Goal: Information Seeking & Learning: Learn about a topic

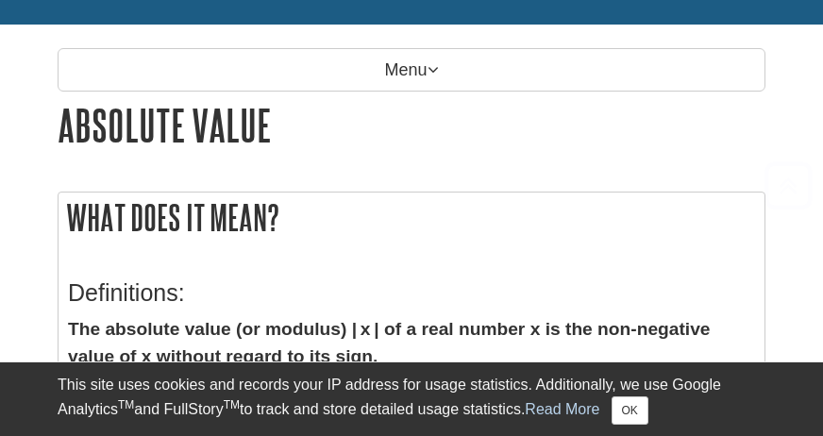
scroll to position [377, 0]
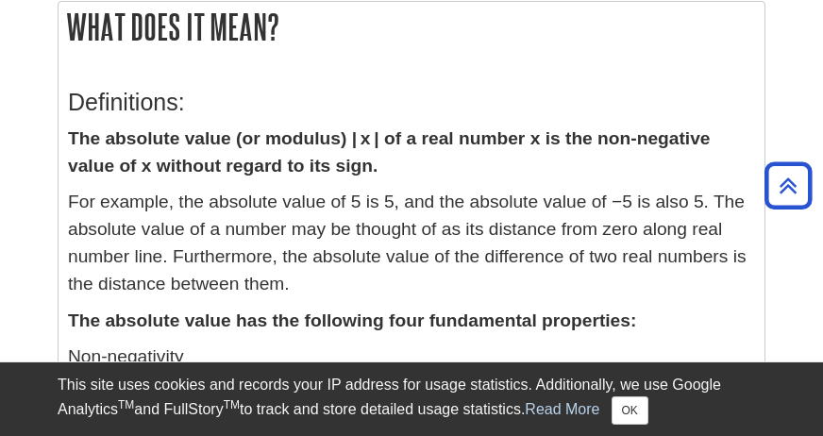
click at [309, 137] on strong "The absolute value (or modulus) | x | of a real number x is the non-negative va…" at bounding box center [389, 151] width 643 height 47
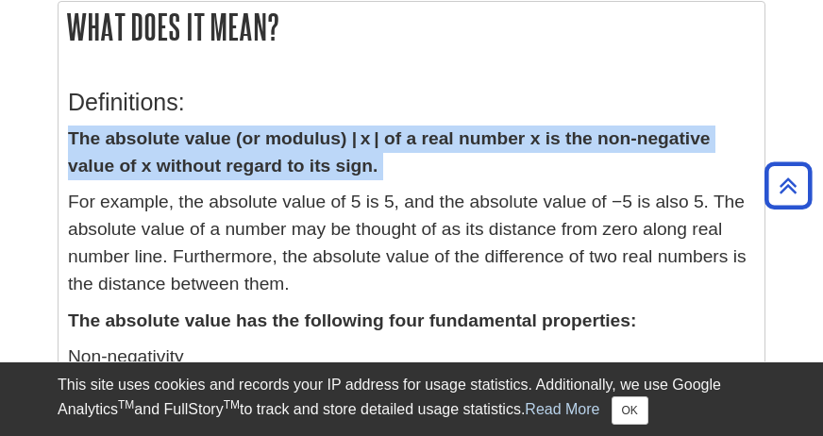
click at [309, 137] on strong "The absolute value (or modulus) | x | of a real number x is the non-negative va…" at bounding box center [389, 151] width 643 height 47
click at [335, 155] on strong "The absolute value (or modulus) | x | of a real number x is the non-negative va…" at bounding box center [389, 151] width 643 height 47
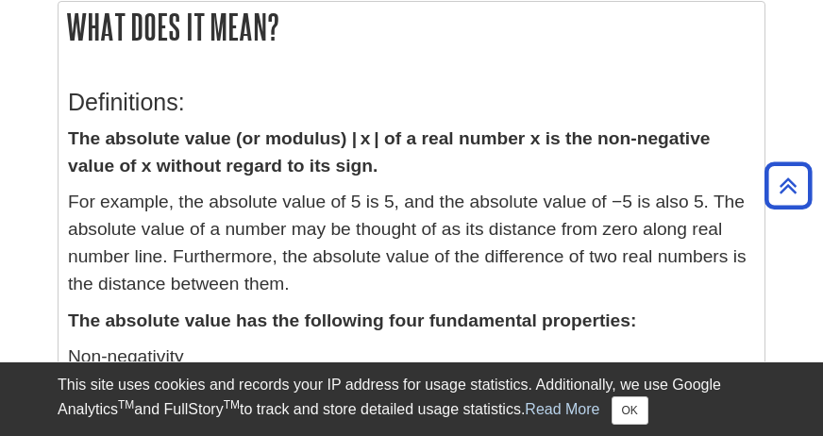
click at [389, 138] on strong "The absolute value (or modulus) | x | of a real number x is the non-negative va…" at bounding box center [389, 151] width 643 height 47
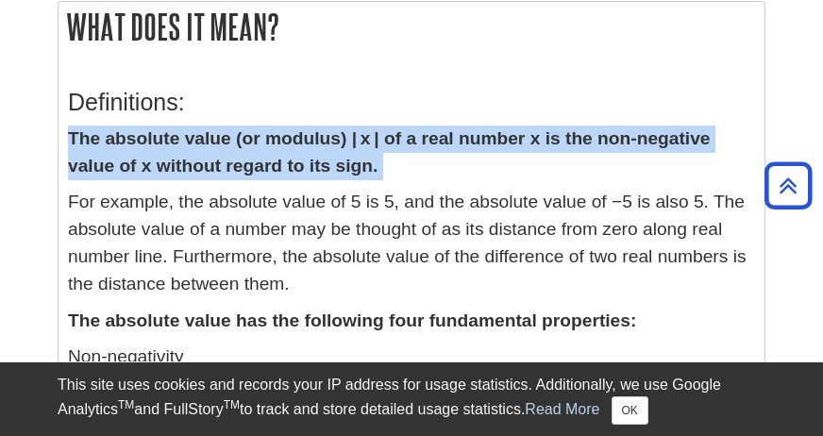
click at [389, 138] on strong "The absolute value (or modulus) | x | of a real number x is the non-negative va…" at bounding box center [389, 151] width 643 height 47
click at [413, 164] on p "The absolute value (or modulus) | x | of a real number x is the non-negative va…" at bounding box center [411, 152] width 687 height 55
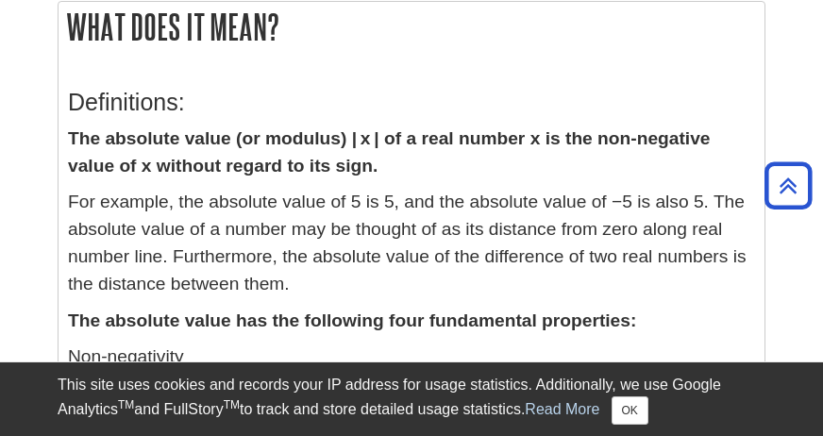
click at [165, 165] on strong "The absolute value (or modulus) | x | of a real number x is the non-negative va…" at bounding box center [389, 151] width 643 height 47
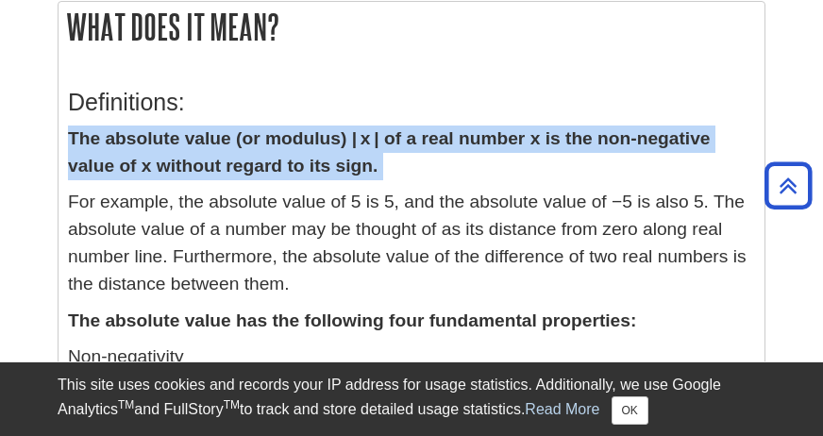
click at [165, 165] on strong "The absolute value (or modulus) | x | of a real number x is the non-negative va…" at bounding box center [389, 151] width 643 height 47
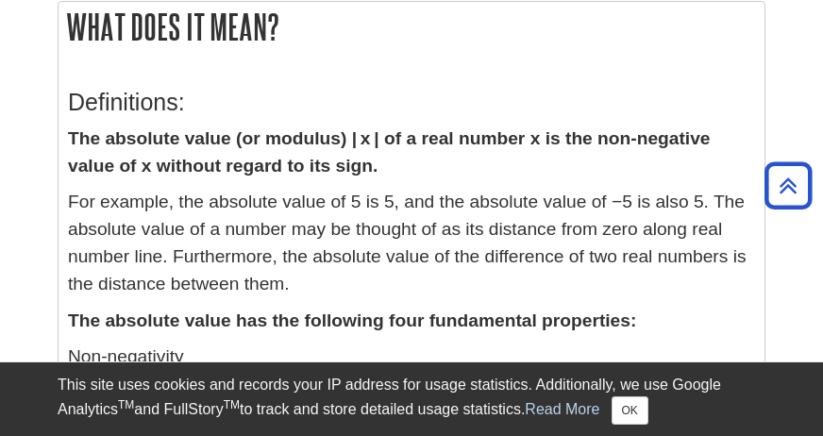
click at [255, 221] on p "For example, the absolute value of 5 is 5, and the absolute value of −5 is also…" at bounding box center [411, 243] width 687 height 109
click at [267, 165] on strong "The absolute value (or modulus) | x | of a real number x is the non-negative va…" at bounding box center [389, 151] width 643 height 47
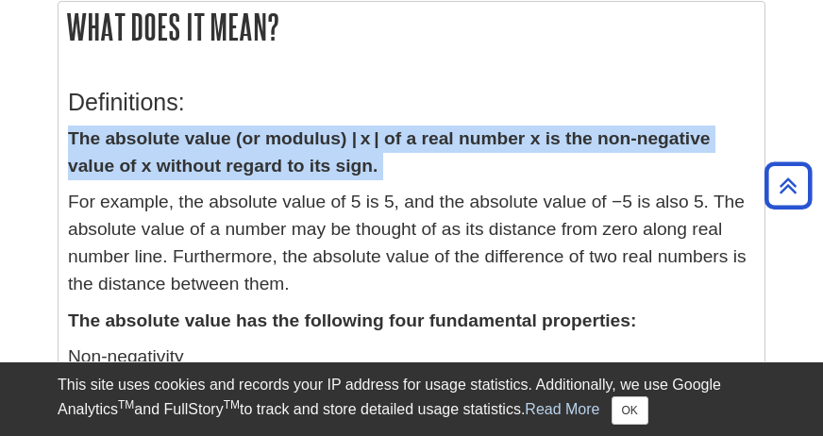
click at [267, 165] on strong "The absolute value (or modulus) | x | of a real number x is the non-negative va…" at bounding box center [389, 151] width 643 height 47
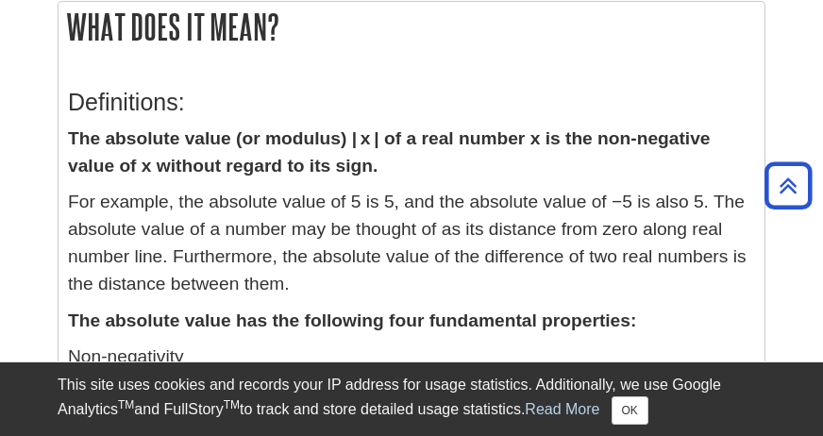
click at [268, 209] on p "For example, the absolute value of 5 is 5, and the absolute value of −5 is also…" at bounding box center [411, 243] width 687 height 109
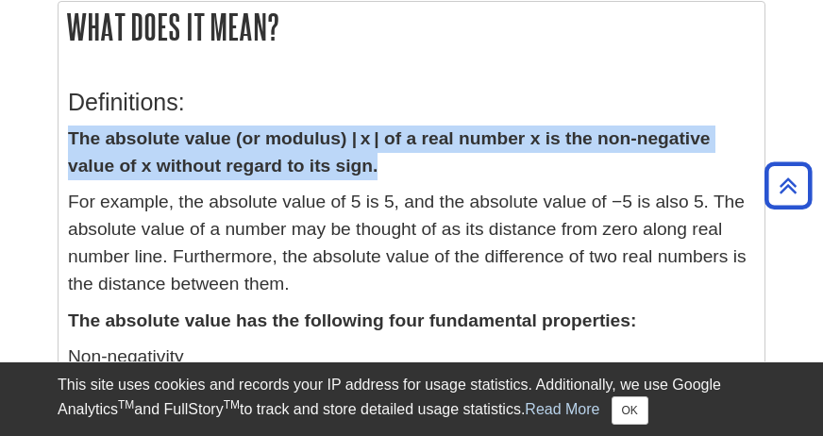
drag, startPoint x: 67, startPoint y: 136, endPoint x: 420, endPoint y: 168, distance: 354.3
copy strong "The absolute value (or modulus) | x | of a real number x is the non-negative va…"
click at [148, 198] on p "For example, the absolute value of 5 is 5, and the absolute value of −5 is also…" at bounding box center [411, 243] width 687 height 109
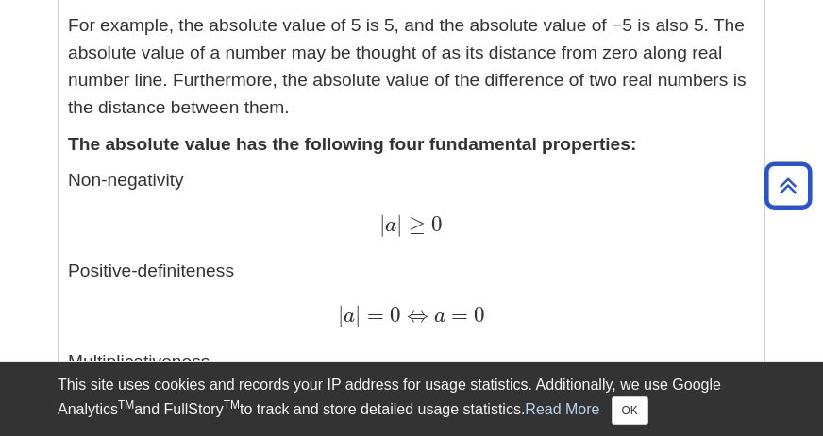
scroll to position [566, 0]
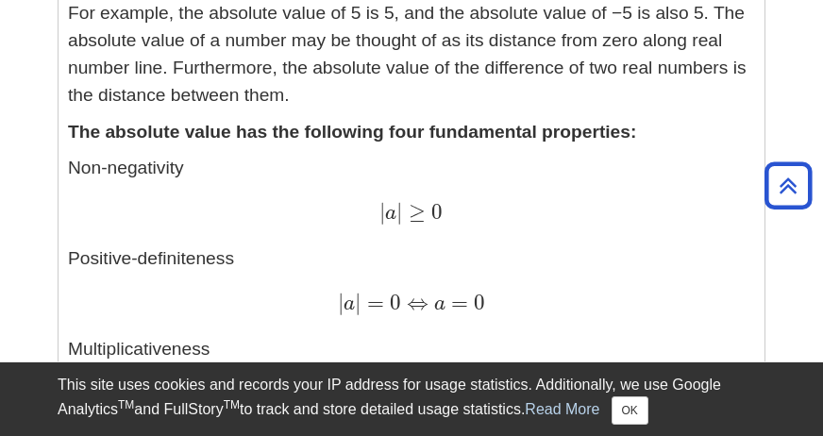
click at [138, 165] on p "Non-negativity | a | ≥ 0 | a | ≥ 0 Positive-definiteness | a | = 0 ⇔ a = 0 | a …" at bounding box center [411, 327] width 687 height 344
click at [150, 253] on p "Non-negativity | a | ≥ 0 | a | ≥ 0 Positive-definiteness | a | = 0 ⇔ a = 0 | a …" at bounding box center [411, 327] width 687 height 344
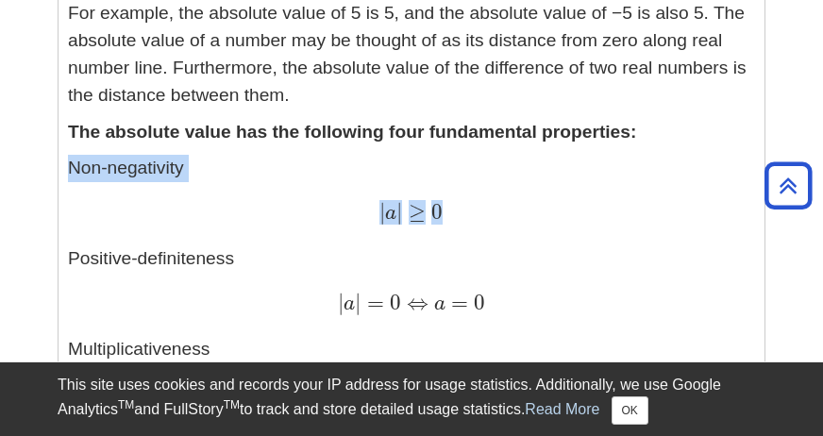
drag, startPoint x: 316, startPoint y: 190, endPoint x: 456, endPoint y: 214, distance: 141.8
click at [456, 214] on p "Non-negativity | a | ≥ 0 | a | ≥ 0 Positive-definiteness | a | = 0 ⇔ a = 0 | a …" at bounding box center [411, 327] width 687 height 344
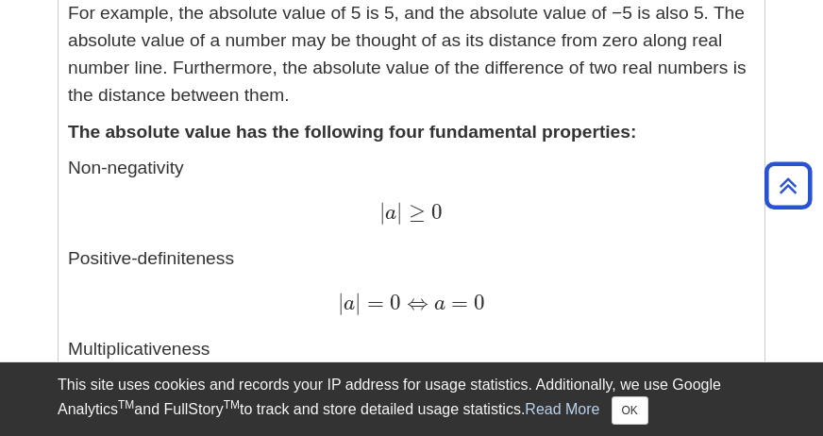
click at [450, 215] on div "| a | ≥ 0 | a | ≥ 0" at bounding box center [411, 213] width 687 height 27
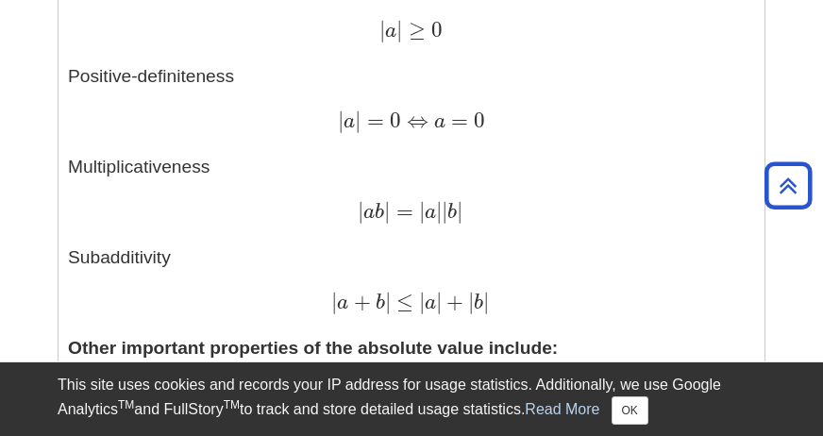
scroll to position [755, 0]
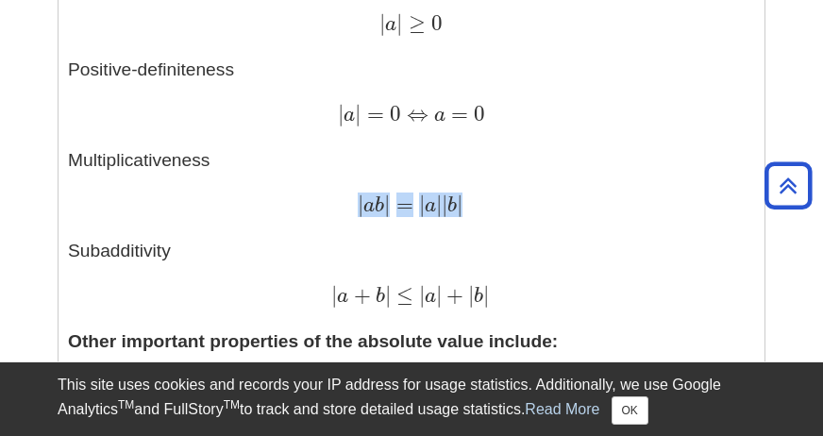
drag, startPoint x: 359, startPoint y: 201, endPoint x: 522, endPoint y: 210, distance: 162.6
click at [522, 210] on div "| a b | = | a | | b | | a b | = | a | | b |" at bounding box center [411, 205] width 687 height 27
click at [509, 212] on div "| a b | = | a | | b | | a b | = | a | | b |" at bounding box center [411, 205] width 687 height 27
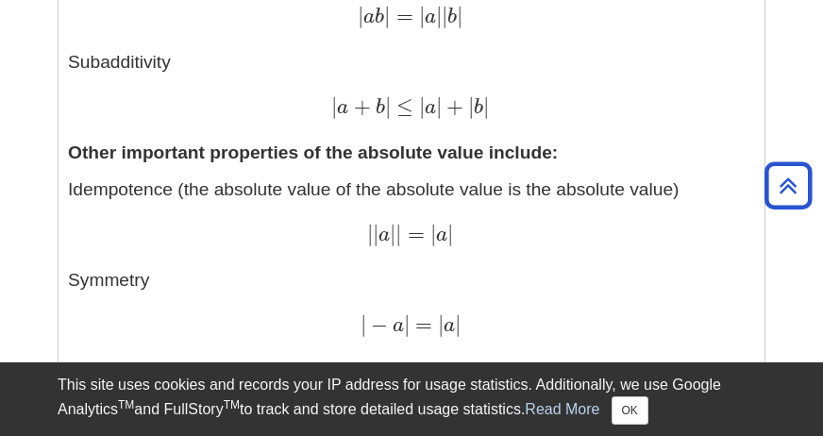
click at [289, 159] on strong "Other important properties of the absolute value include:" at bounding box center [313, 152] width 490 height 20
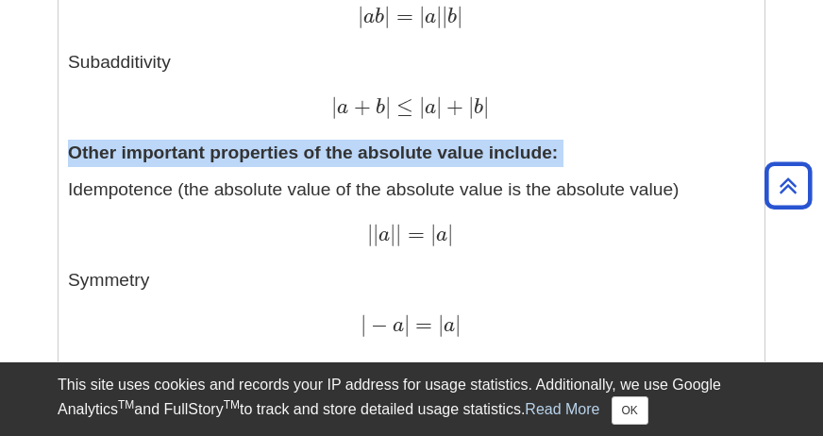
click at [289, 159] on strong "Other important properties of the absolute value include:" at bounding box center [313, 152] width 490 height 20
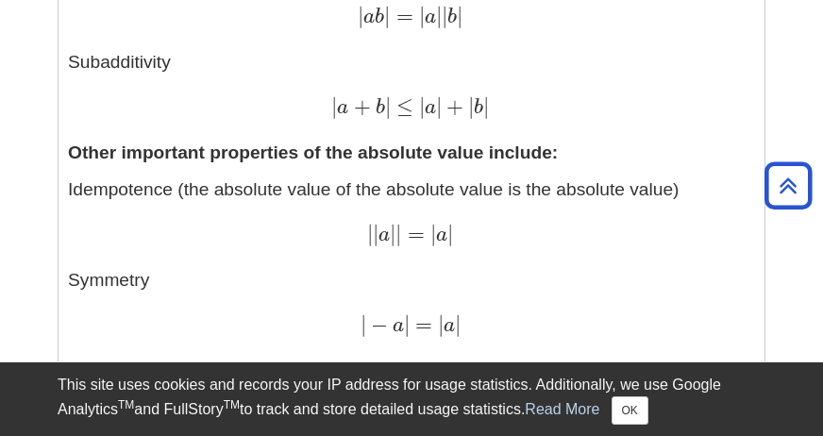
click at [260, 182] on p "Idempotence (the absolute value of the absolute value is the absolute value) | …" at bounding box center [411, 439] width 687 height 526
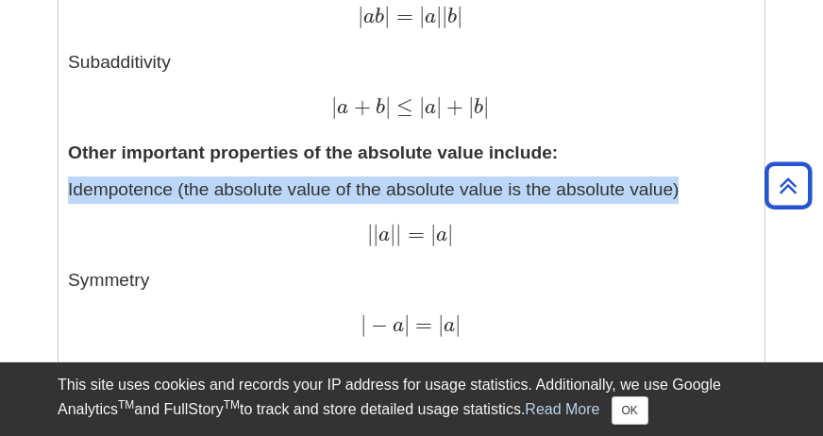
click at [260, 182] on p "Idempotence (the absolute value of the absolute value is the absolute value) | …" at bounding box center [411, 439] width 687 height 526
click at [260, 187] on p "Idempotence (the absolute value of the absolute value is the absolute value) | …" at bounding box center [411, 439] width 687 height 526
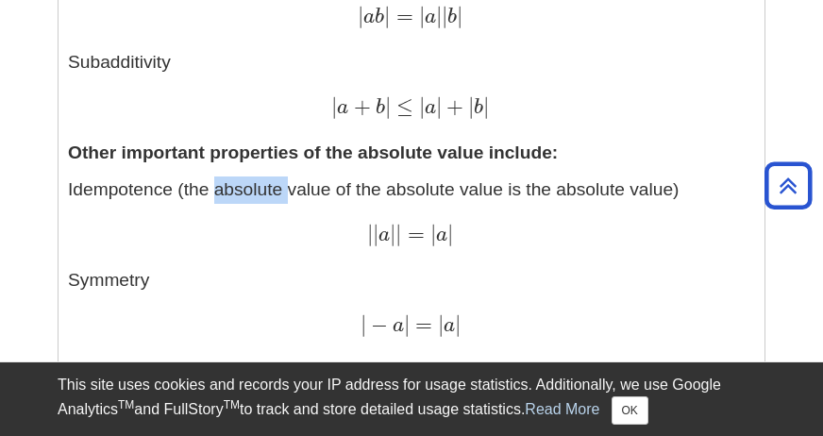
click at [260, 187] on p "Idempotence (the absolute value of the absolute value is the absolute value) | …" at bounding box center [411, 439] width 687 height 526
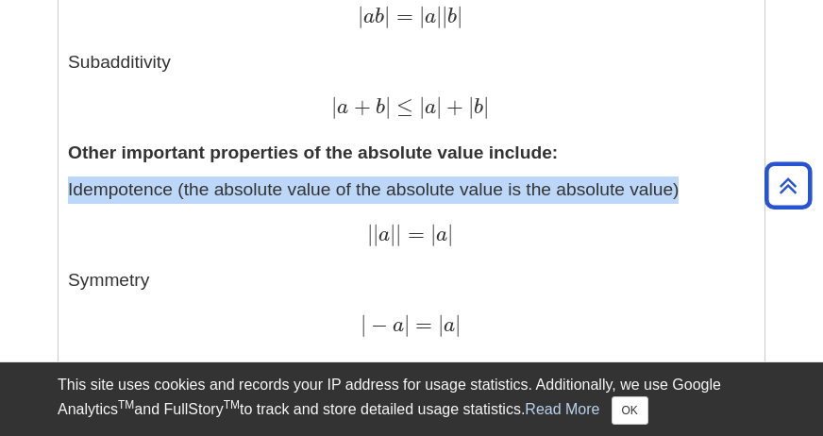
click at [260, 187] on p "Idempotence (the absolute value of the absolute value is the absolute value) | …" at bounding box center [411, 439] width 687 height 526
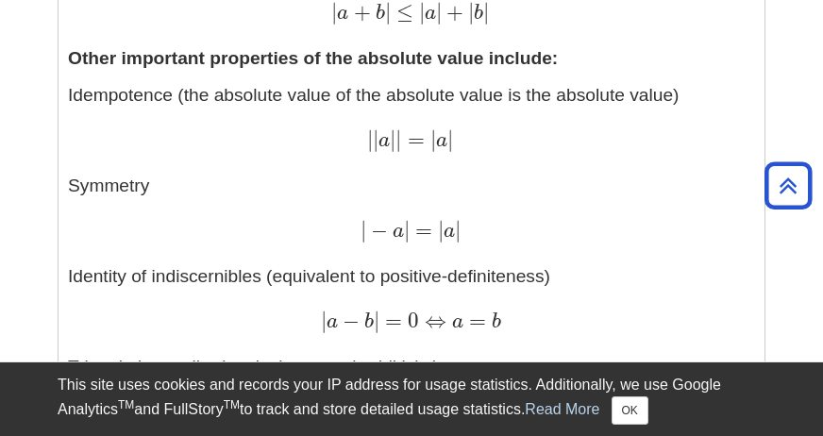
click at [260, 190] on p "Idempotence (the absolute value of the absolute value is the absolute value) | …" at bounding box center [411, 345] width 687 height 526
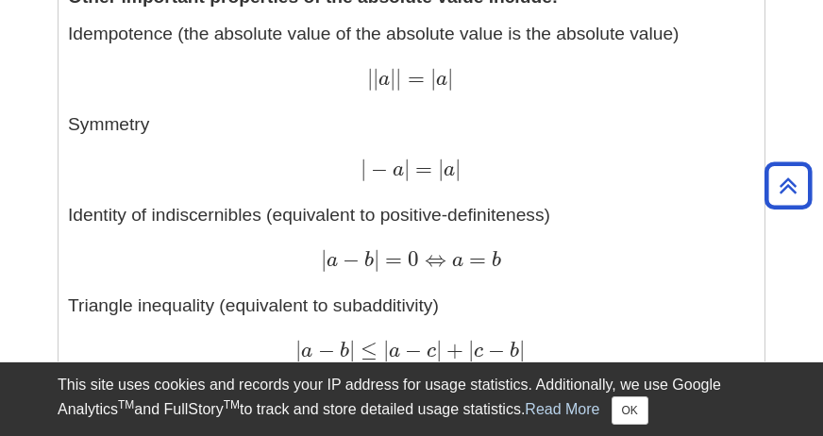
scroll to position [1132, 0]
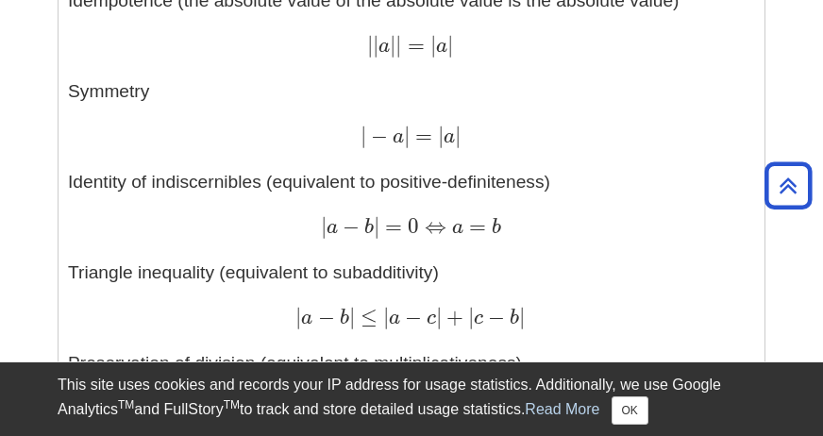
click at [272, 170] on p "Idempotence (the absolute value of the absolute value is the absolute value) | …" at bounding box center [411, 251] width 687 height 526
click at [271, 177] on p "Idempotence (the absolute value of the absolute value is the absolute value) | …" at bounding box center [411, 251] width 687 height 526
click at [271, 178] on p "Idempotence (the absolute value of the absolute value is the absolute value) | …" at bounding box center [411, 251] width 687 height 526
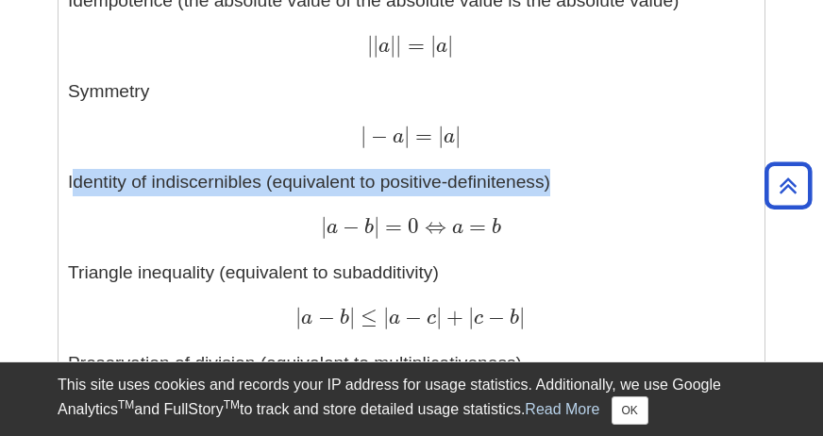
click at [271, 178] on p "Idempotence (the absolute value of the absolute value is the absolute value) | …" at bounding box center [411, 251] width 687 height 526
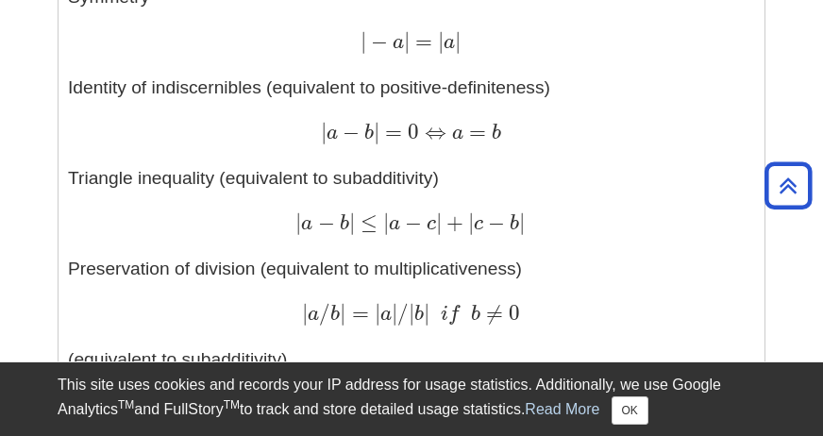
click at [276, 184] on p "Idempotence (the absolute value of the absolute value is the absolute value) | …" at bounding box center [411, 156] width 687 height 526
click at [276, 183] on p "Idempotence (the absolute value of the absolute value is the absolute value) | …" at bounding box center [411, 156] width 687 height 526
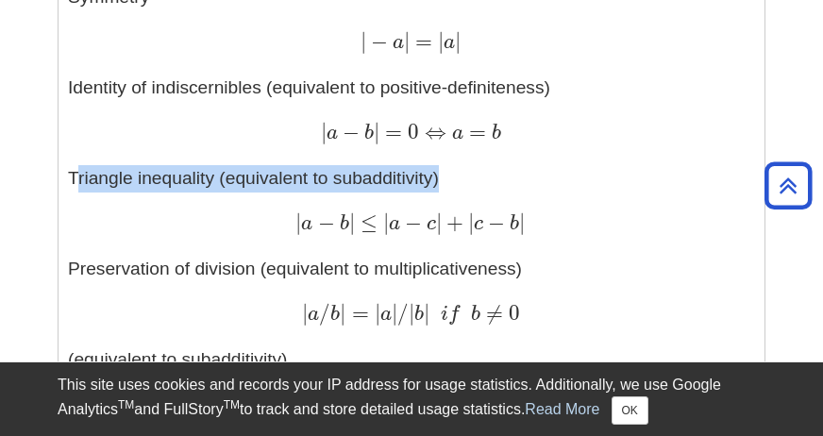
click at [276, 183] on p "Idempotence (the absolute value of the absolute value is the absolute value) | …" at bounding box center [411, 156] width 687 height 526
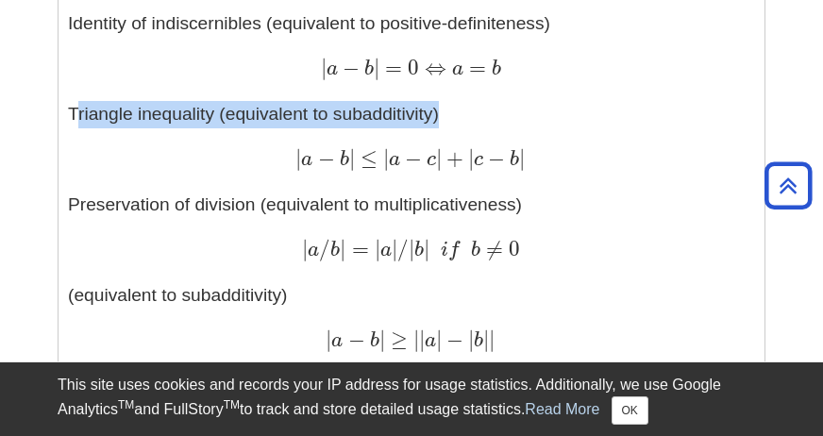
scroll to position [1415, 0]
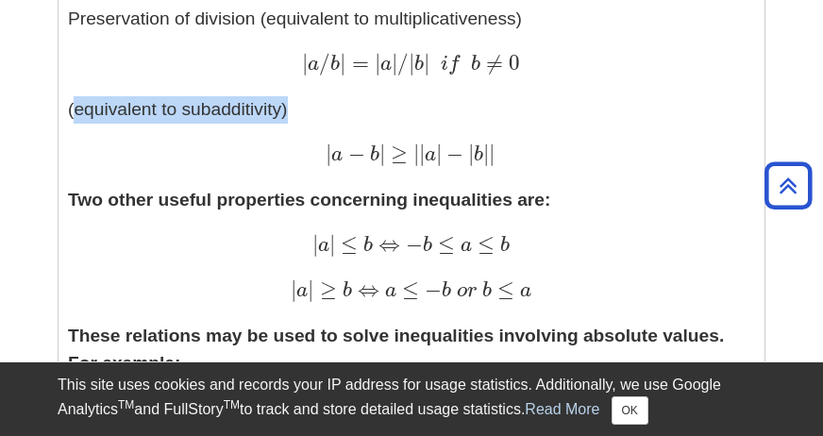
scroll to position [1510, 0]
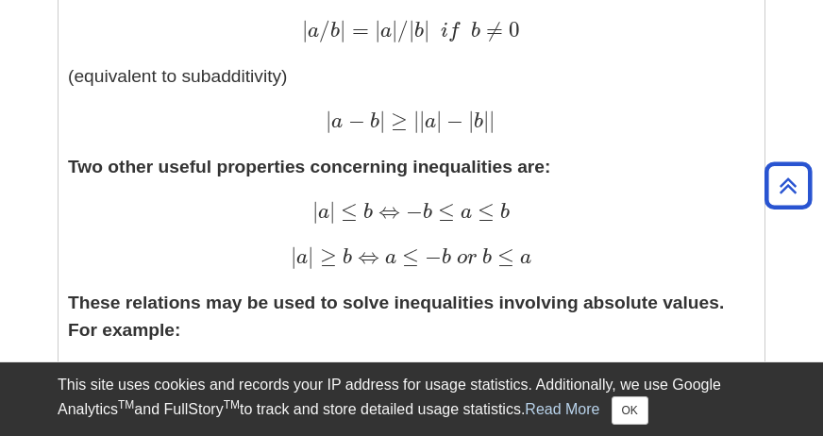
click at [242, 168] on strong "Two other useful properties concerning inequalities are:" at bounding box center [309, 167] width 482 height 20
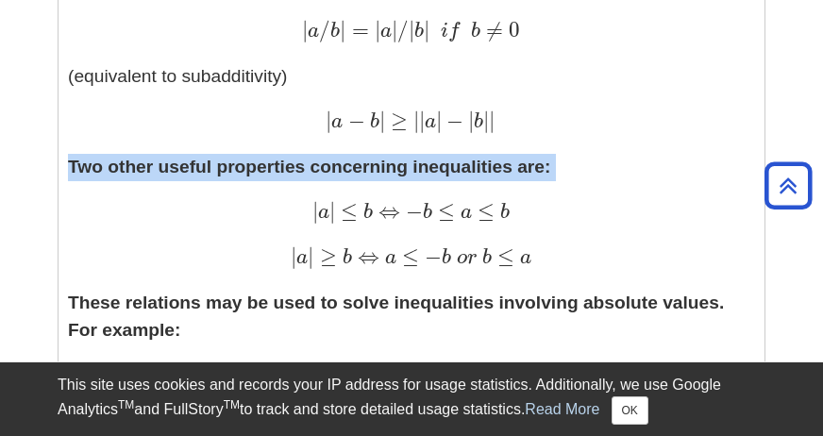
click at [242, 168] on strong "Two other useful properties concerning inequalities are:" at bounding box center [309, 167] width 482 height 20
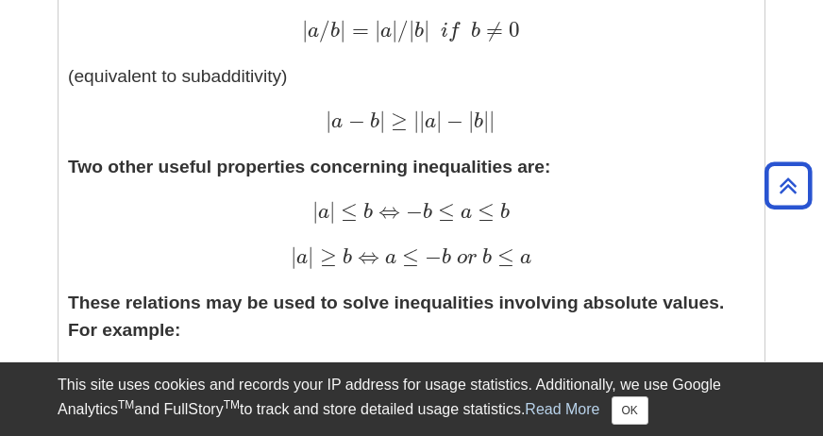
click at [251, 290] on p "These relations may be used to solve inequalities involving absolute values. Fo…" at bounding box center [411, 362] width 687 height 145
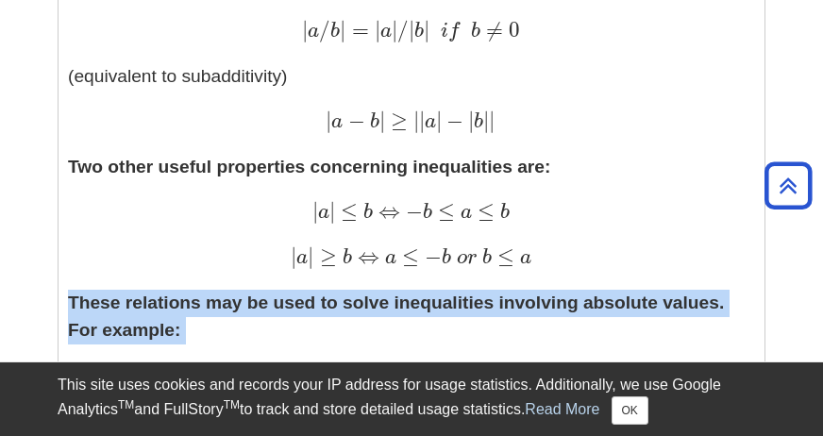
click at [251, 290] on p "These relations may be used to solve inequalities involving absolute values. Fo…" at bounding box center [411, 362] width 687 height 145
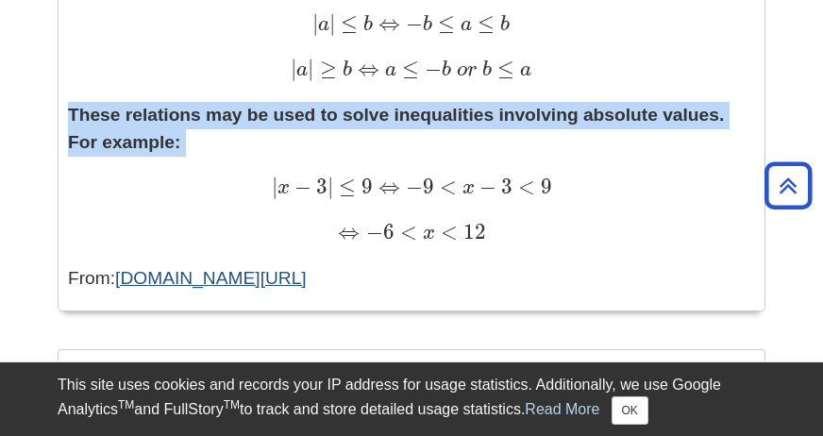
scroll to position [1698, 0]
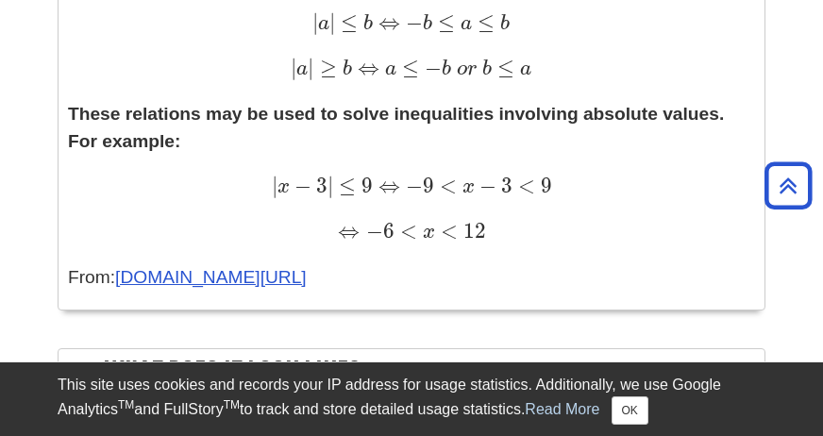
click at [331, 189] on span "|" at bounding box center [330, 185] width 6 height 25
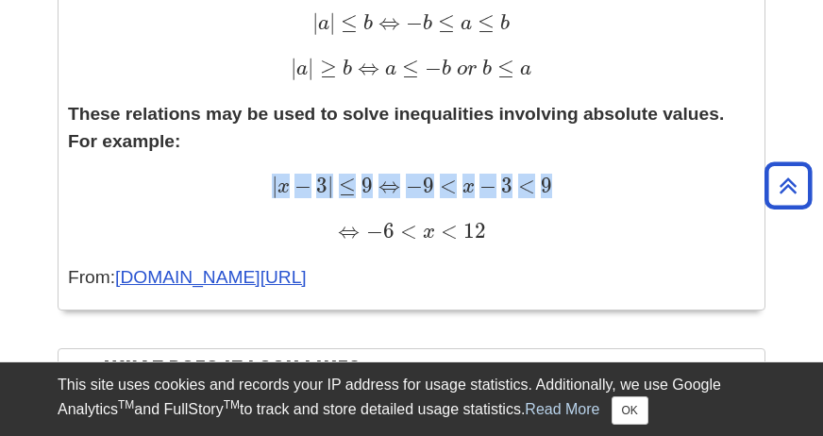
click at [331, 189] on span "|" at bounding box center [330, 185] width 6 height 25
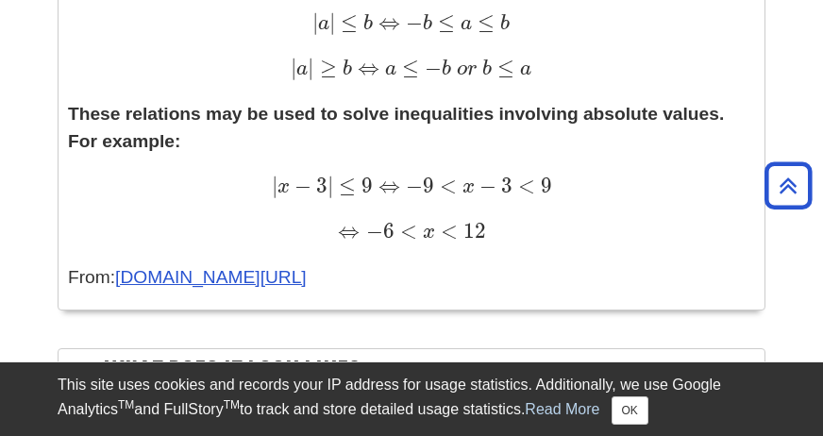
drag, startPoint x: 279, startPoint y: 181, endPoint x: 572, endPoint y: 260, distance: 303.0
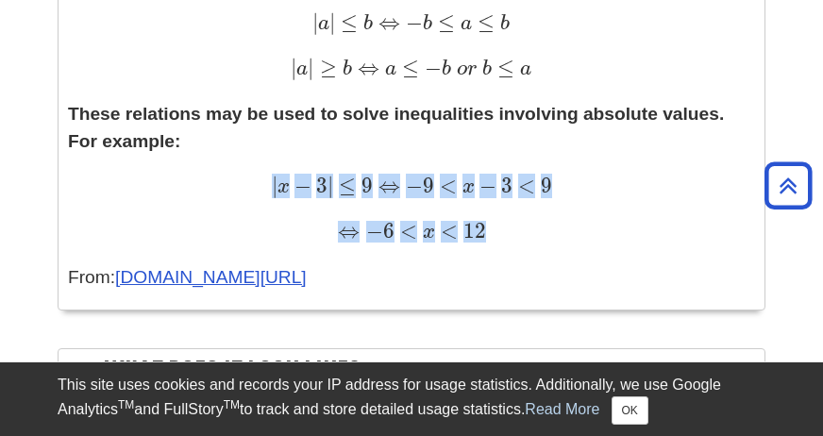
drag, startPoint x: 274, startPoint y: 182, endPoint x: 594, endPoint y: 225, distance: 323.6
click at [594, 225] on p "These relations may be used to solve inequalities involving absolute values. Fo…" at bounding box center [411, 173] width 687 height 145
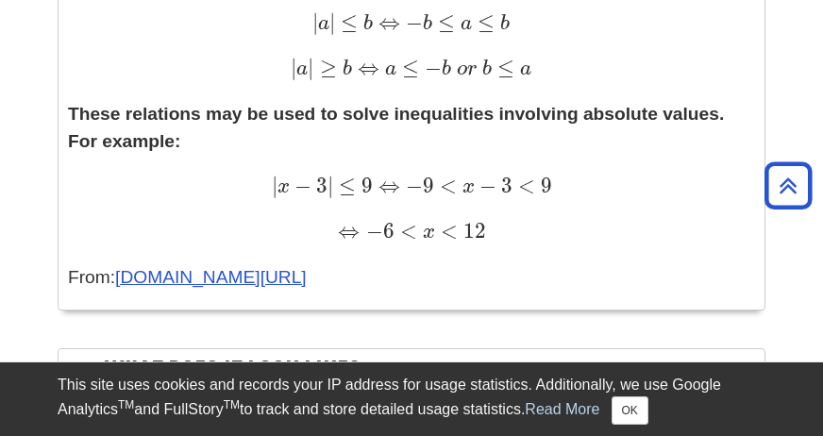
click at [594, 225] on div "⇔ − 6 < x < 12 ⇔ − 6 < x < 12" at bounding box center [411, 232] width 687 height 27
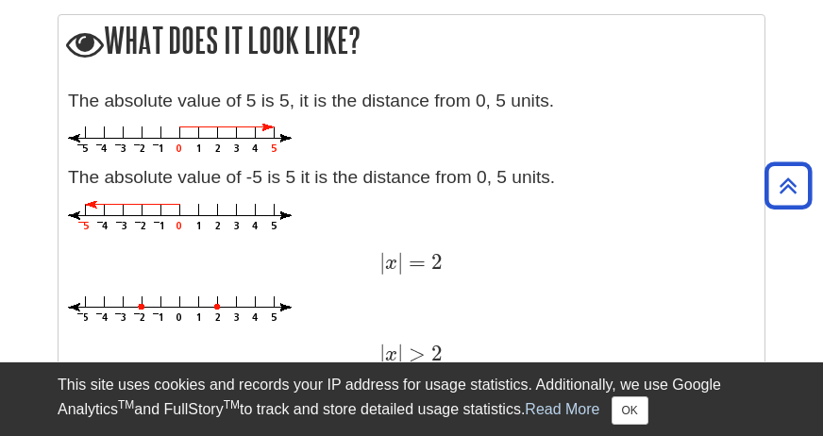
scroll to position [2076, 0]
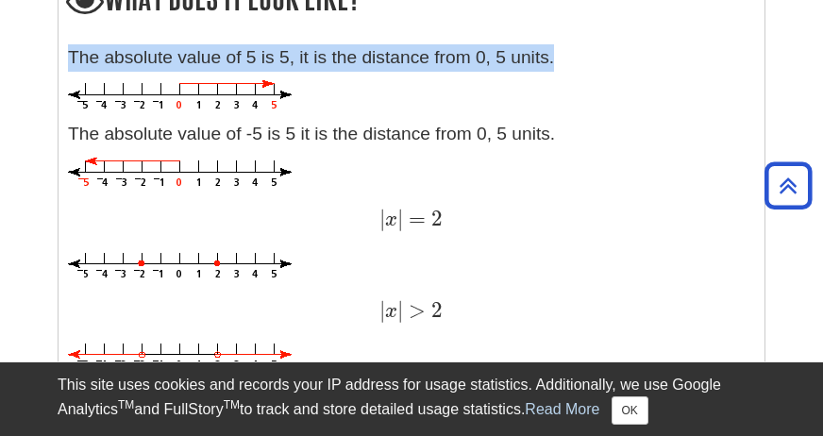
drag, startPoint x: 86, startPoint y: 58, endPoint x: 566, endPoint y: 59, distance: 480.3
click at [566, 59] on p "The absolute value of 5 is 5, it is the distance from 0, 5 units." at bounding box center [411, 57] width 687 height 27
click at [445, 60] on p "The absolute value of 5 is 5, it is the distance from 0, 5 units." at bounding box center [411, 57] width 687 height 27
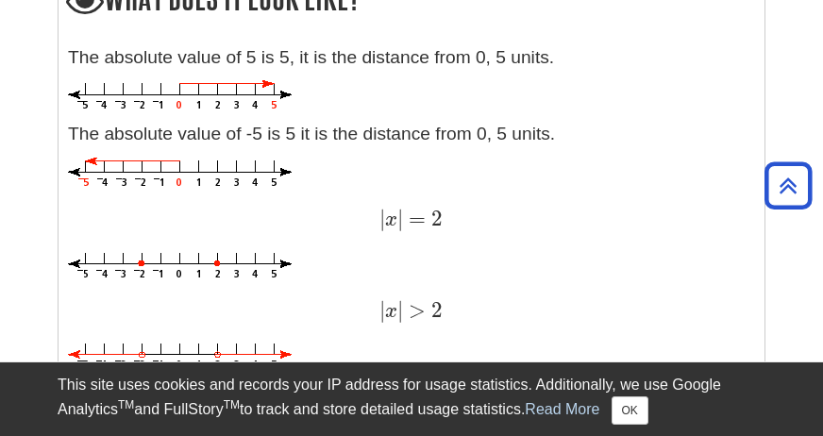
click at [432, 61] on p "The absolute value of 5 is 5, it is the distance from 0, 5 units." at bounding box center [411, 57] width 687 height 27
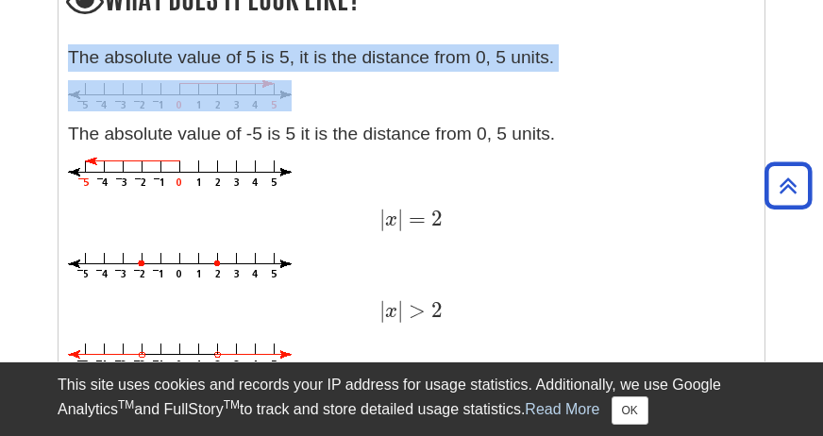
click at [432, 61] on p "The absolute value of 5 is 5, it is the distance from 0, 5 units." at bounding box center [411, 57] width 687 height 27
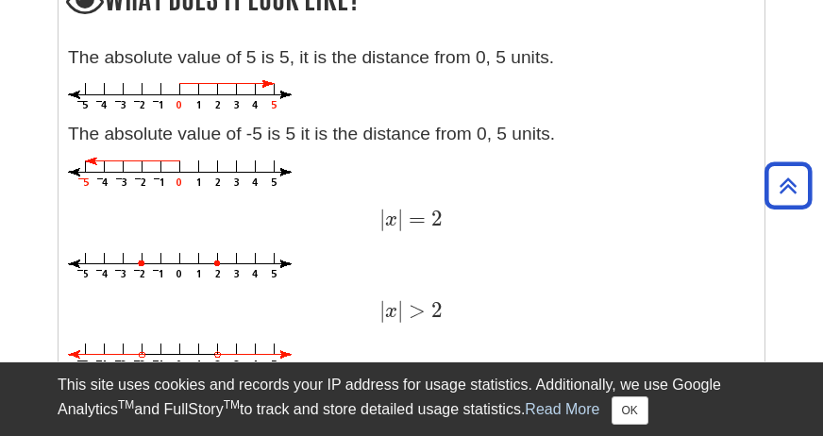
click at [426, 94] on p at bounding box center [411, 95] width 687 height 31
click at [116, 124] on p "The absolute value of -5 is 5 it is the distance from 0, 5 units." at bounding box center [411, 134] width 687 height 27
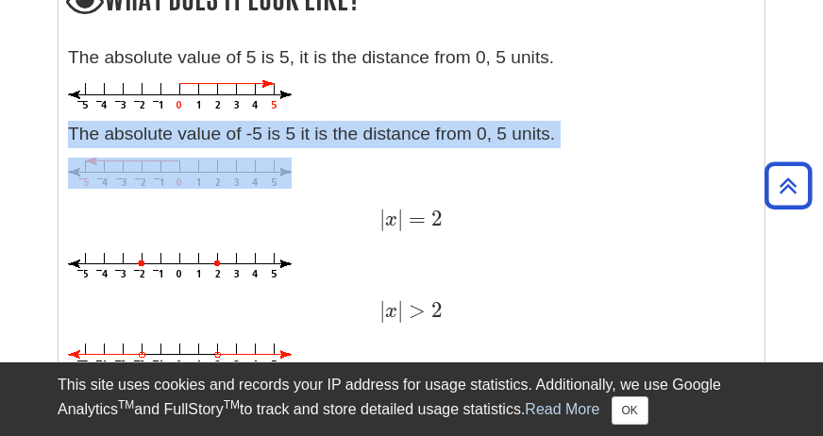
click at [116, 124] on p "The absolute value of -5 is 5 it is the distance from 0, 5 units." at bounding box center [411, 134] width 687 height 27
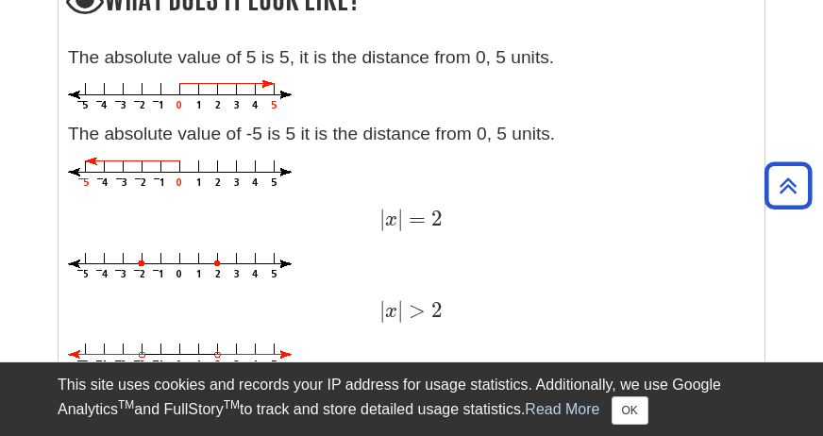
click at [318, 137] on p "The absolute value of -5 is 5 it is the distance from 0, 5 units." at bounding box center [411, 134] width 687 height 27
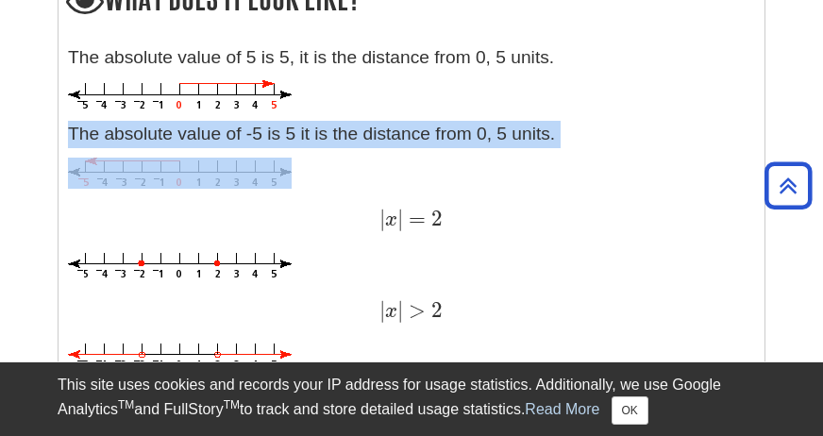
click at [318, 137] on p "The absolute value of -5 is 5 it is the distance from 0, 5 units." at bounding box center [411, 134] width 687 height 27
click at [309, 140] on p "The absolute value of -5 is 5 it is the distance from 0, 5 units." at bounding box center [411, 134] width 687 height 27
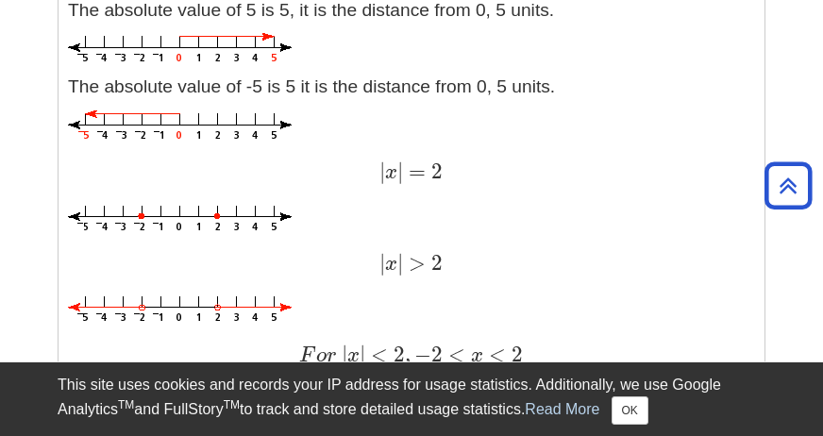
scroll to position [2170, 0]
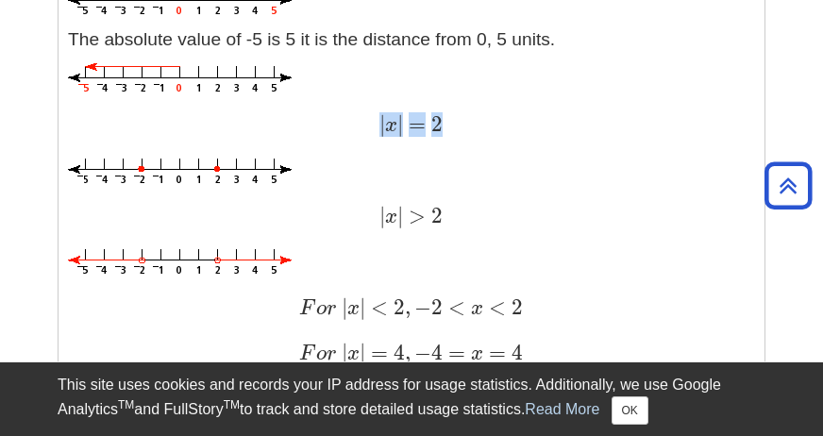
drag, startPoint x: 380, startPoint y: 121, endPoint x: 462, endPoint y: 129, distance: 82.5
click at [462, 129] on div "| x | = 2 | x | = 2" at bounding box center [411, 125] width 687 height 27
click at [459, 129] on div "| x | = 2 | x | = 2" at bounding box center [411, 125] width 687 height 27
click at [394, 131] on span "x" at bounding box center [391, 125] width 12 height 21
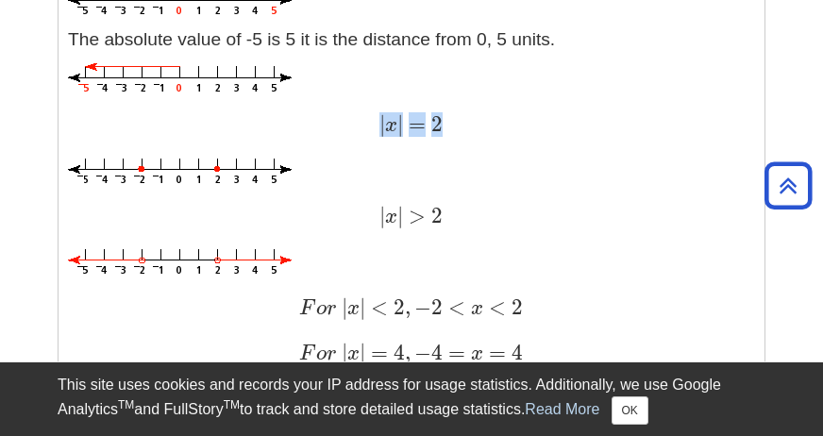
click at [394, 131] on span "x" at bounding box center [391, 125] width 12 height 21
click at [216, 170] on img at bounding box center [180, 172] width 224 height 27
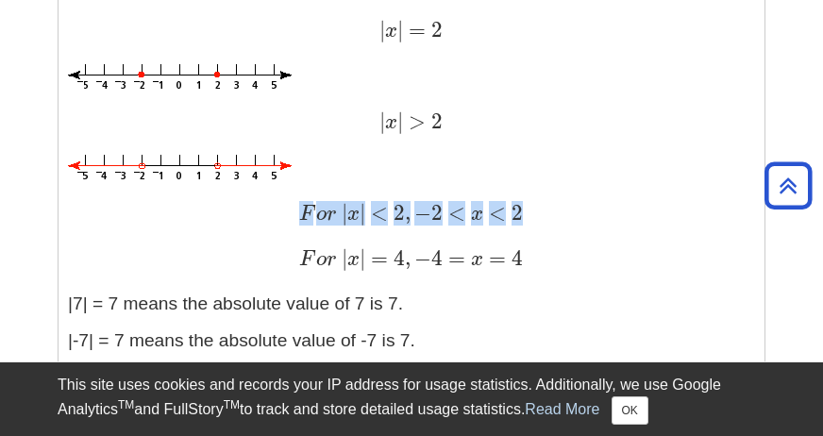
drag, startPoint x: 301, startPoint y: 215, endPoint x: 539, endPoint y: 227, distance: 238.1
click at [539, 227] on div "F o r | x | < 2 , − 2 < x < 2 F o r | x | < 2 , − 2 < x < 2" at bounding box center [411, 214] width 687 height 27
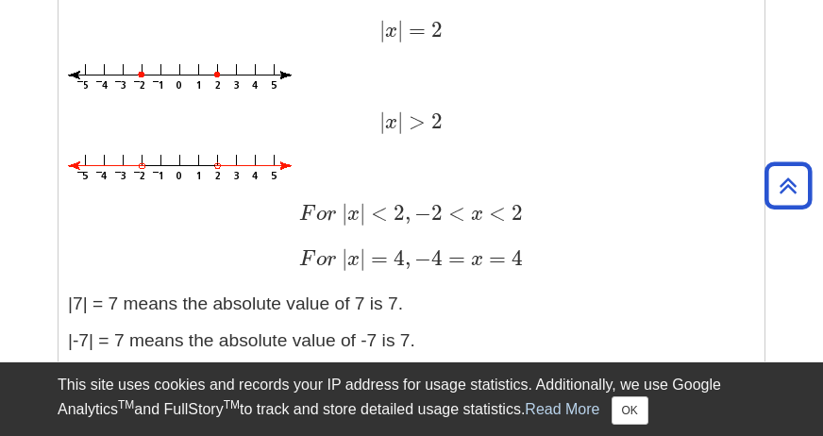
click at [539, 227] on div "F o r | x | < 2 , − 2 < x < 2 F o r | x | < 2 , − 2 < x < 2" at bounding box center [411, 214] width 687 height 27
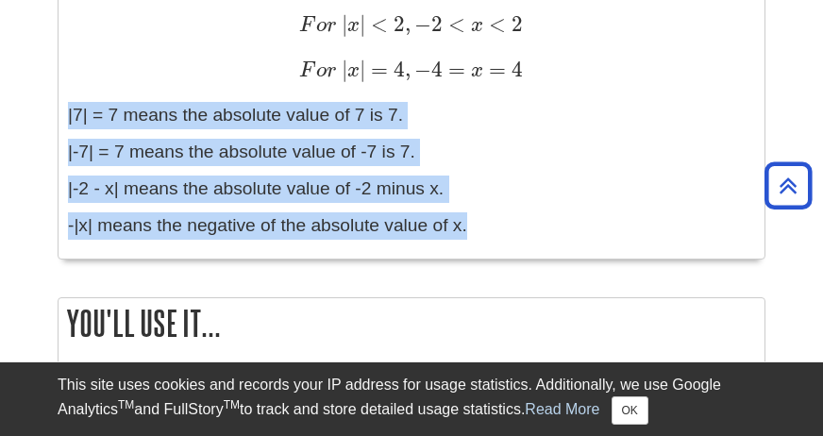
drag, startPoint x: 69, startPoint y: 111, endPoint x: 480, endPoint y: 216, distance: 424.5
click at [480, 217] on p "-|x| means the negative of the absolute value of x." at bounding box center [411, 225] width 687 height 27
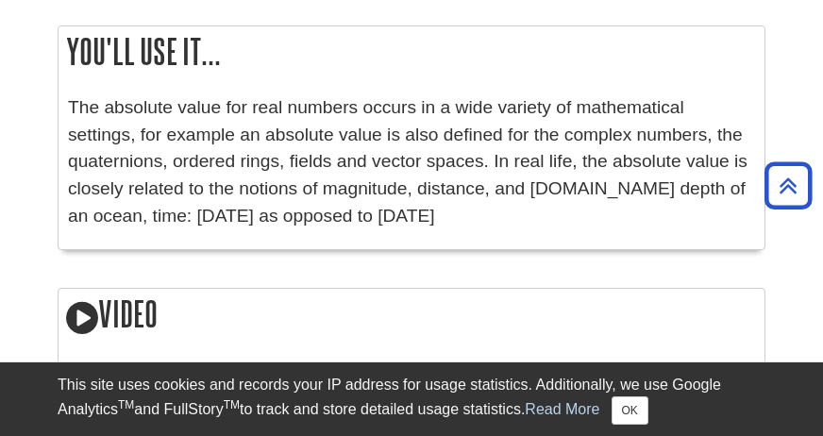
scroll to position [2736, 0]
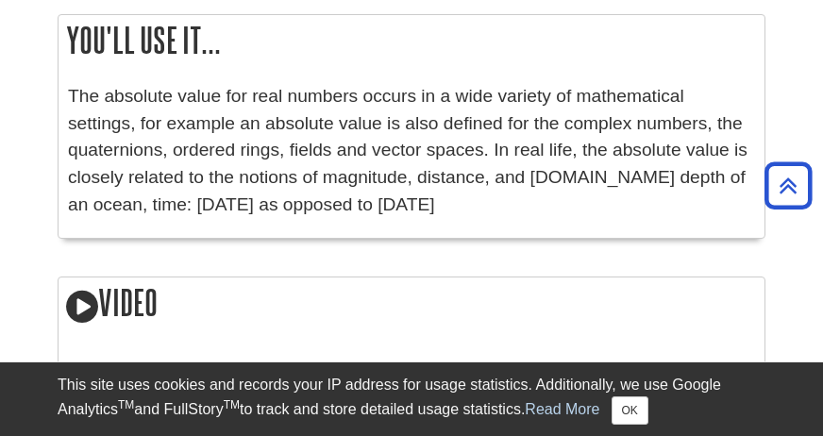
click at [107, 99] on p "The absolute value for real numbers occurs in a wide variety of mathematical se…" at bounding box center [411, 151] width 687 height 136
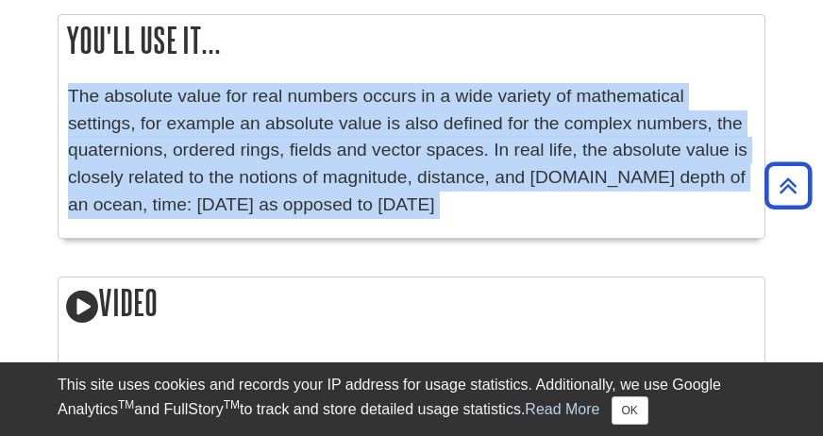
click at [107, 99] on p "The absolute value for real numbers occurs in a wide variety of mathematical se…" at bounding box center [411, 151] width 687 height 136
click at [322, 174] on p "The absolute value for real numbers occurs in a wide variety of mathematical se…" at bounding box center [411, 151] width 687 height 136
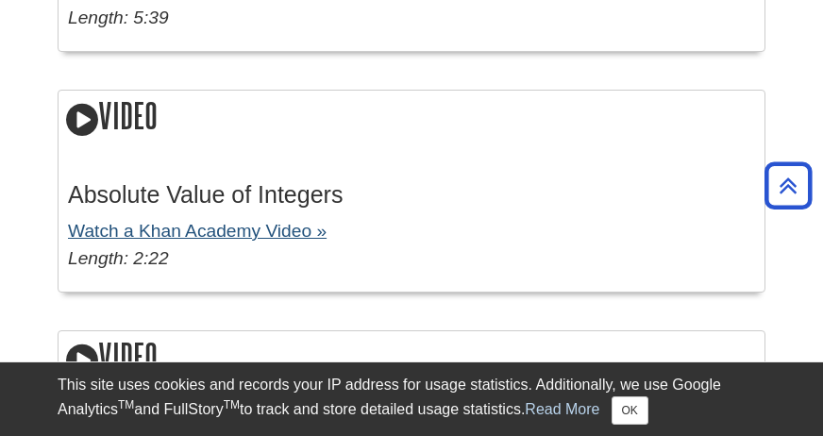
scroll to position [3208, 0]
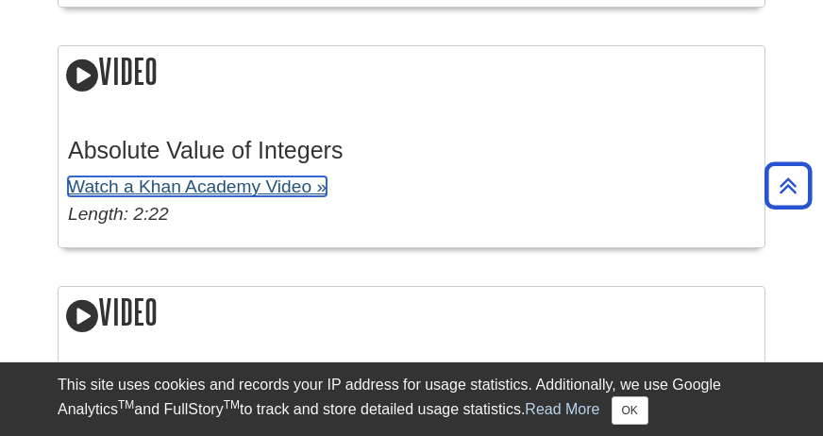
click at [154, 191] on link "Watch a Khan Academy Video »" at bounding box center [197, 186] width 259 height 20
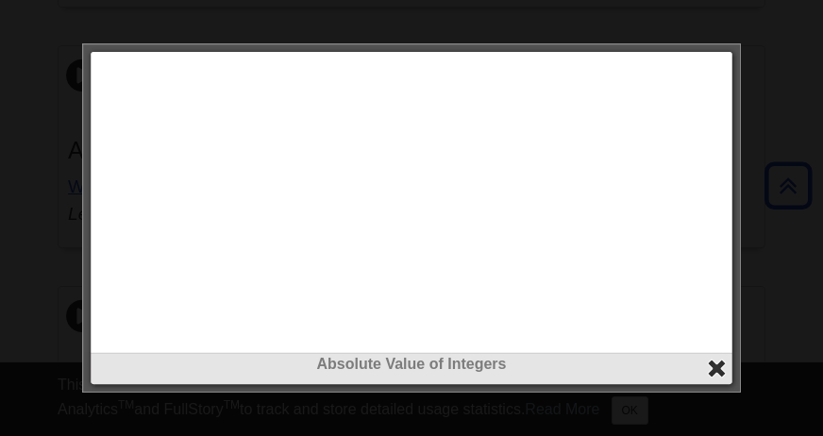
click at [709, 361] on button "close" at bounding box center [717, 369] width 22 height 22
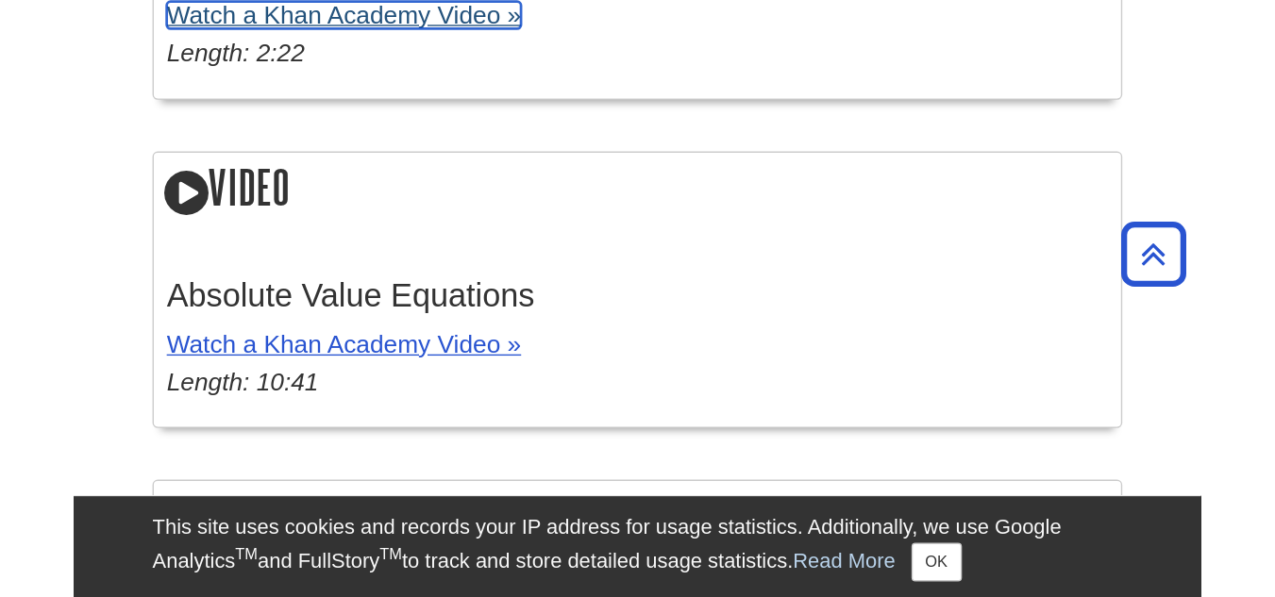
scroll to position [3491, 0]
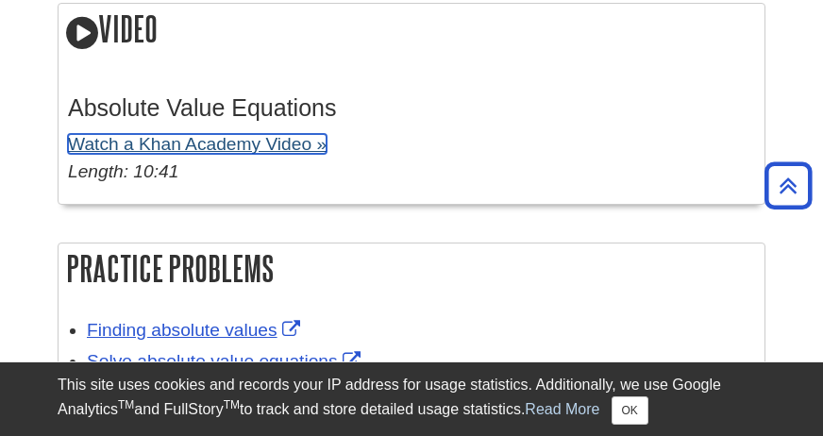
click at [207, 142] on link "Watch a Khan Academy Video »" at bounding box center [197, 144] width 259 height 20
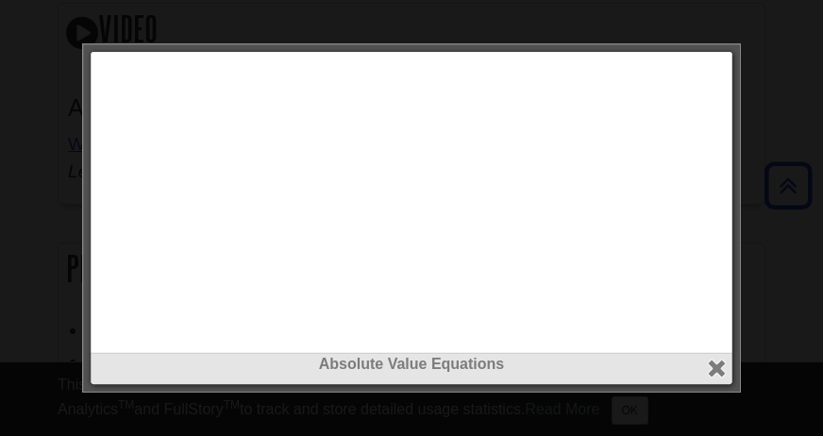
click at [453, 368] on div "Absolute Value Equations" at bounding box center [411, 364] width 632 height 23
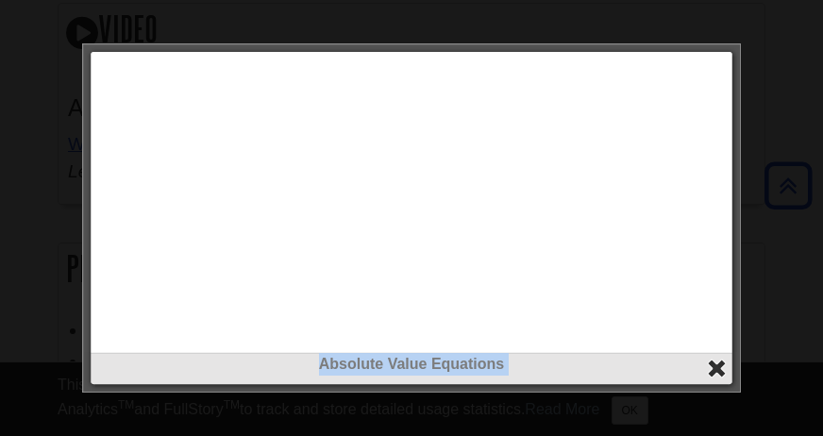
click at [712, 366] on button "close" at bounding box center [717, 369] width 22 height 22
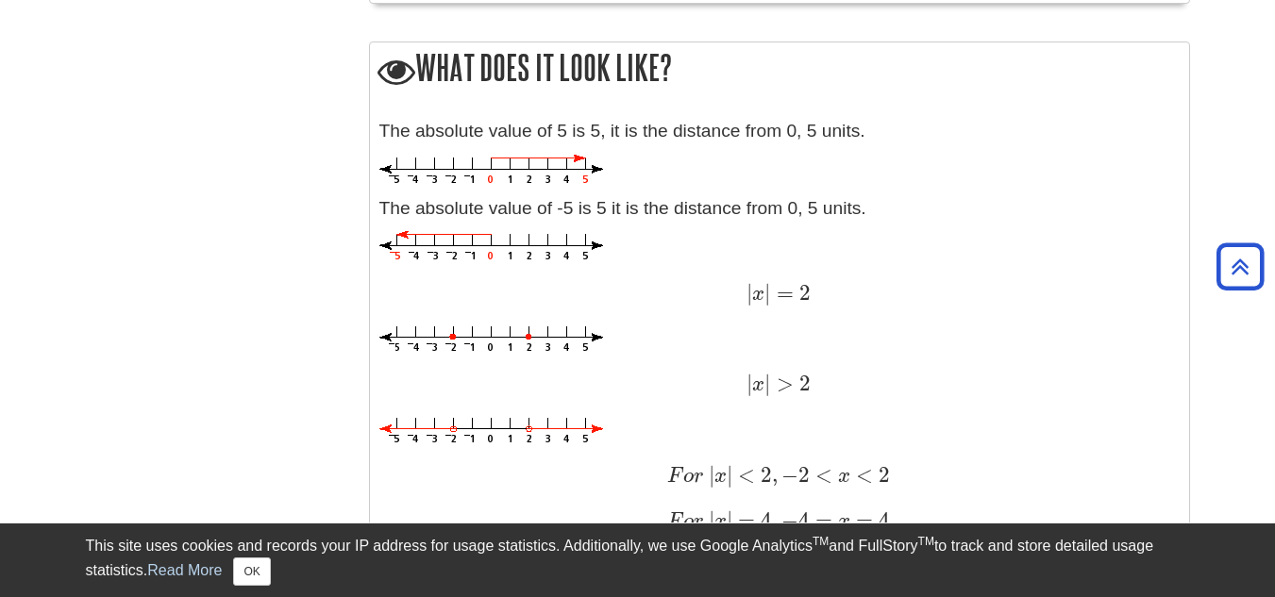
scroll to position [1793, 0]
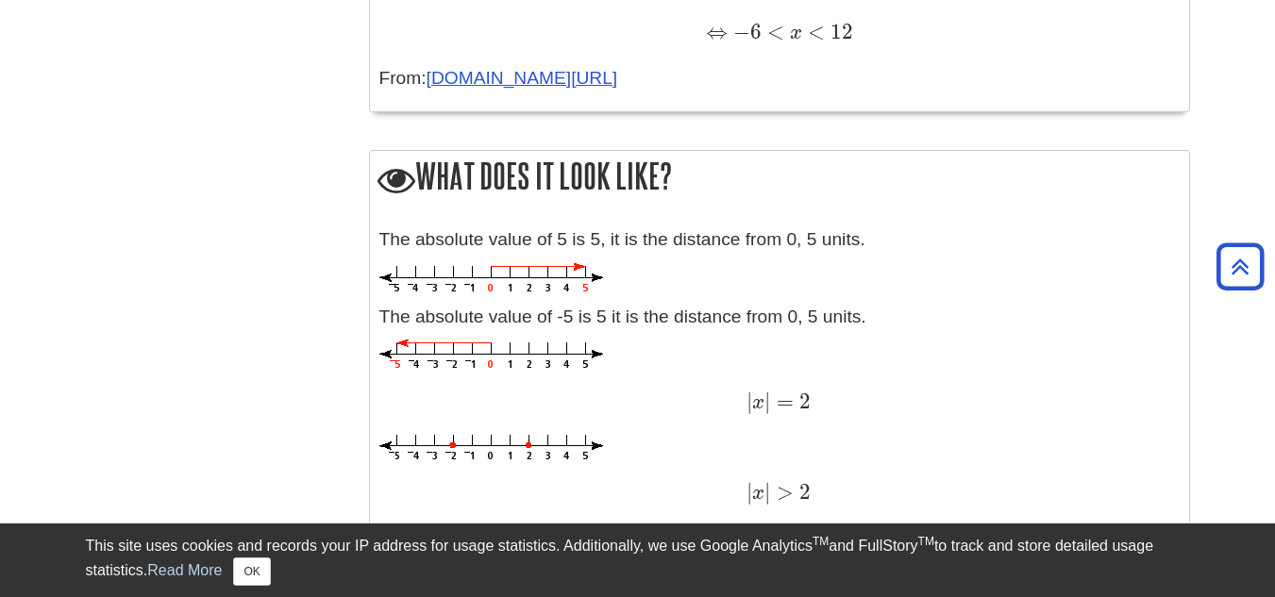
click at [431, 315] on p "The absolute value of -5 is 5 it is the distance from 0, 5 units." at bounding box center [779, 317] width 800 height 27
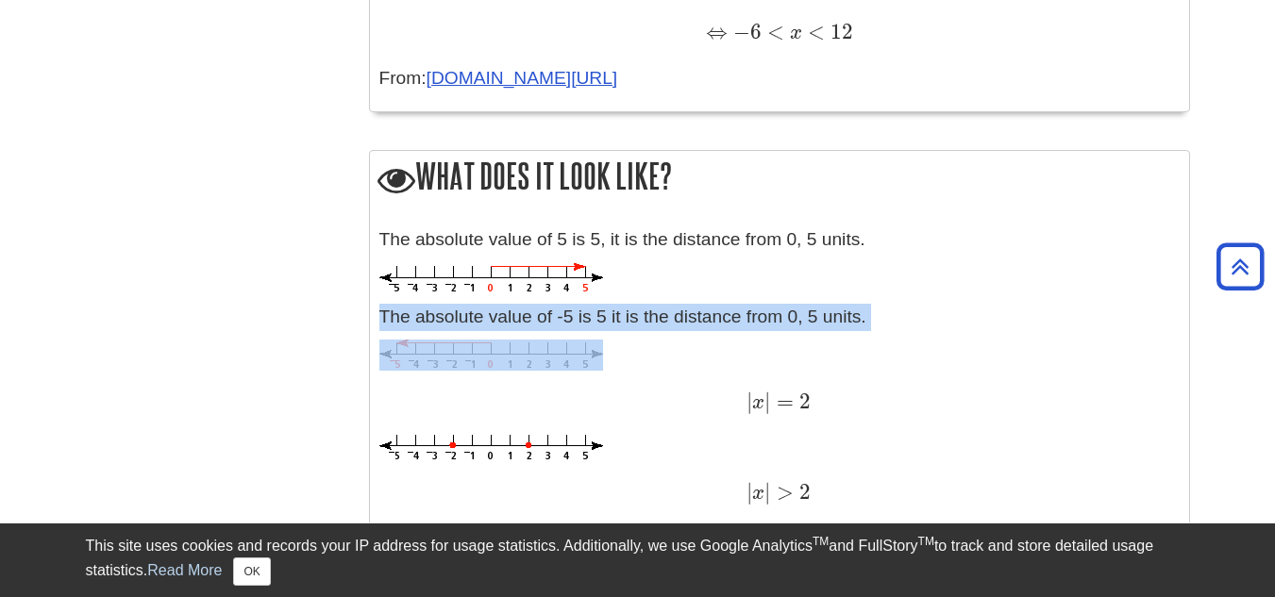
click at [431, 315] on p "The absolute value of -5 is 5 it is the distance from 0, 5 units." at bounding box center [779, 317] width 800 height 27
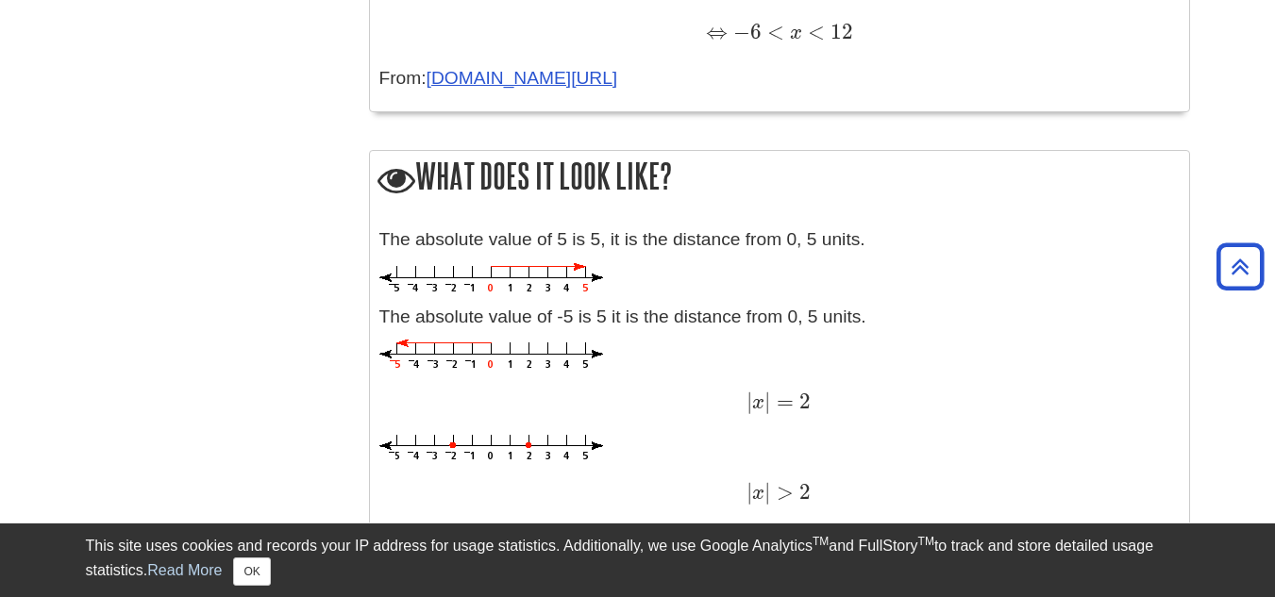
click at [566, 382] on div "The absolute value of 5 is 5, it is the distance from 0, 5 units. The absolute …" at bounding box center [779, 517] width 800 height 582
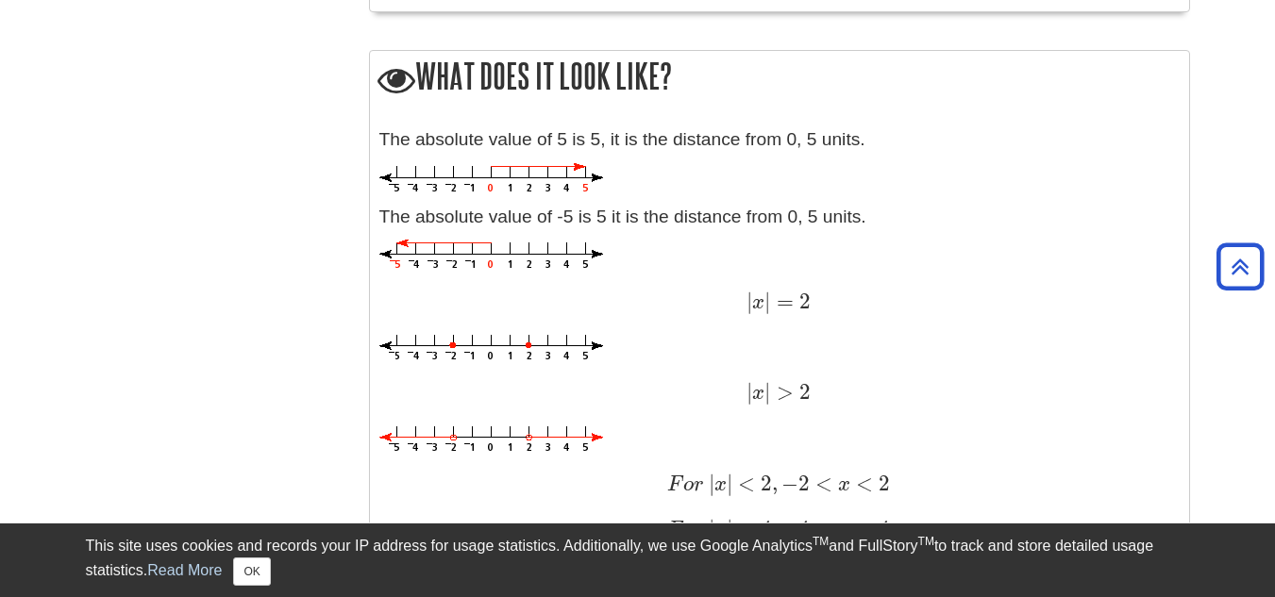
scroll to position [1698, 0]
